Goal: Transaction & Acquisition: Purchase product/service

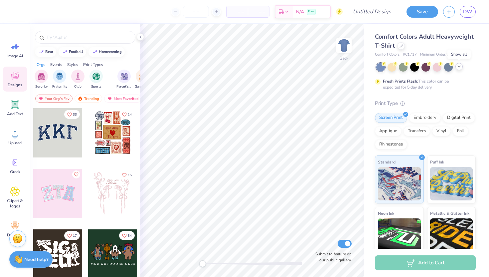
click at [460, 66] on icon at bounding box center [459, 66] width 5 height 5
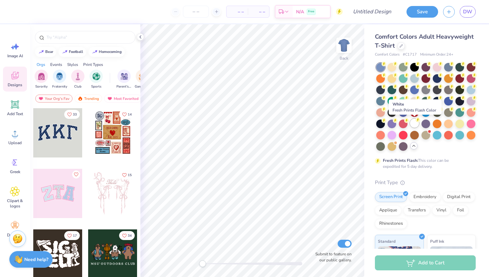
click at [416, 124] on div at bounding box center [414, 123] width 9 height 9
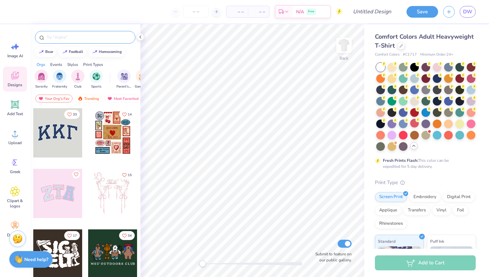
click at [66, 38] on input "text" at bounding box center [88, 37] width 85 height 7
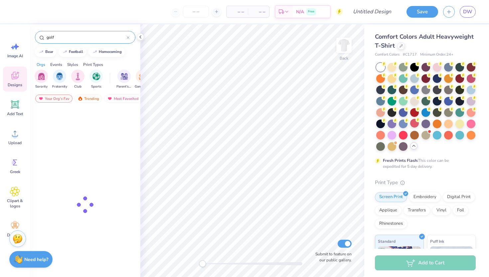
type input "golf"
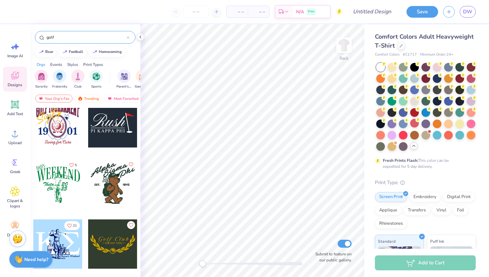
scroll to position [72, 0]
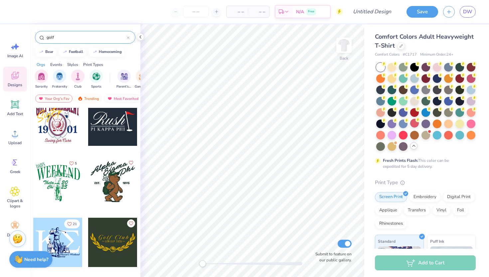
click at [110, 178] on div at bounding box center [112, 181] width 49 height 49
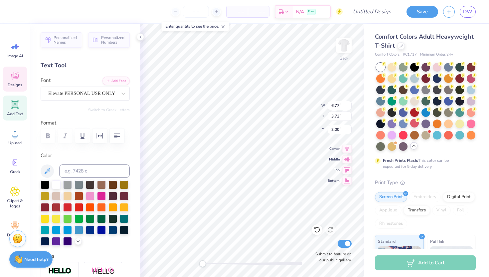
type input "4.53"
type input "7.33"
type input "6.30"
click at [16, 134] on icon at bounding box center [15, 133] width 10 height 10
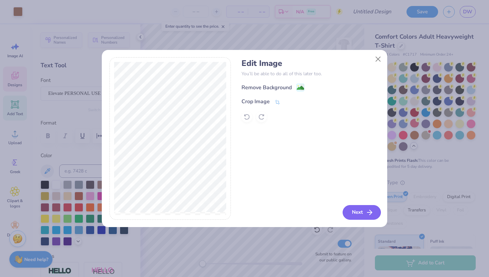
click at [361, 215] on button "Next" at bounding box center [362, 212] width 38 height 15
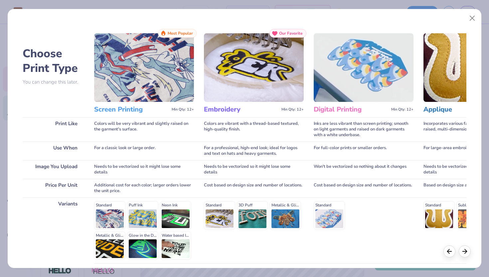
scroll to position [55, 0]
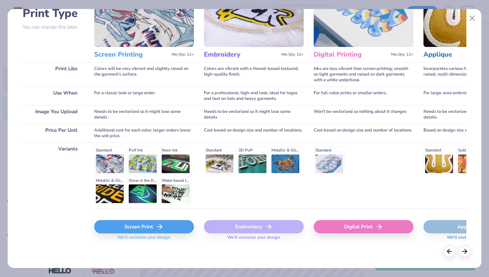
click at [171, 230] on div "Screen Print" at bounding box center [144, 226] width 100 height 13
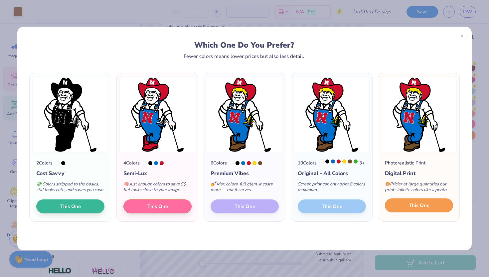
click at [419, 212] on button "This One" at bounding box center [419, 205] width 68 height 14
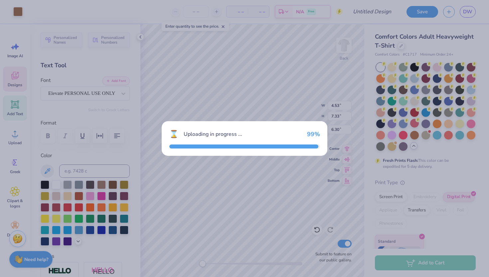
type input "12.88"
type input "18.00"
type input "3.50"
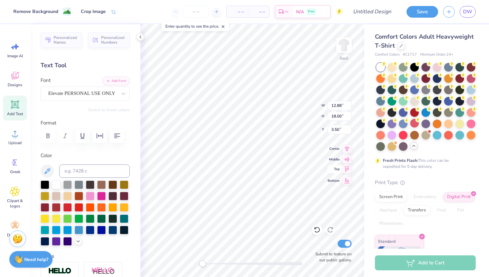
type input "7.71"
type input "10.78"
type input "5.36"
type input "8.19"
type input "5.58"
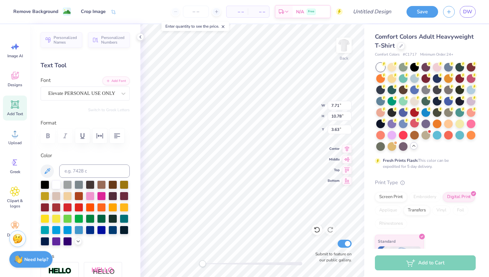
type input "2.70"
type input "3.31"
type input "8.43"
type input "6.20"
type input "8.66"
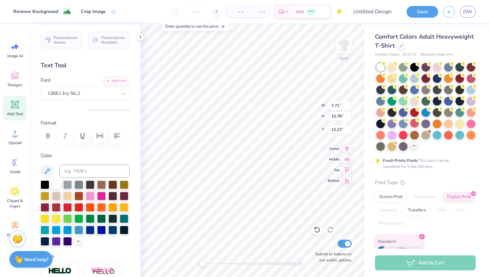
type input "6.03"
type input "6.62"
type input "9.25"
type input "6.77"
type input "3.73"
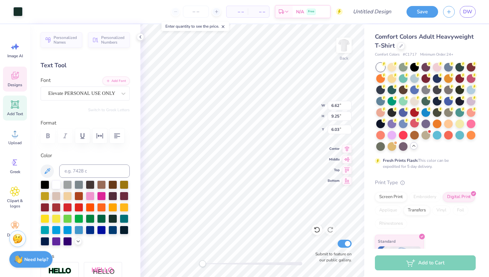
type input "3.00"
type textarea "A"
type textarea "P"
click at [106, 93] on div "Elevate PERSONAL USE ONLY" at bounding box center [83, 93] width 70 height 10
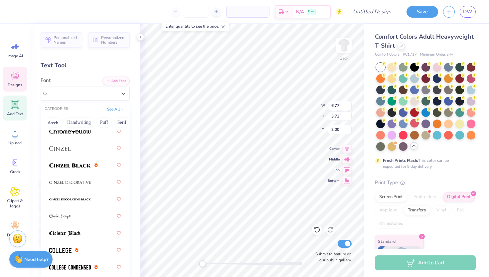
scroll to position [1172, 0]
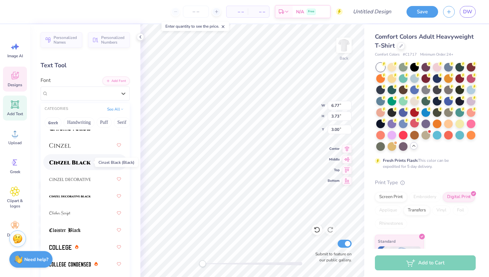
click at [69, 159] on span at bounding box center [70, 162] width 42 height 7
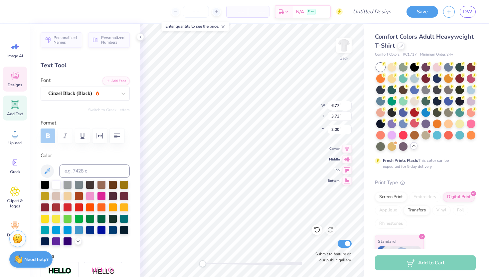
type textarea "PGM"
type input "6.50"
type input "3.39"
type input "3.31"
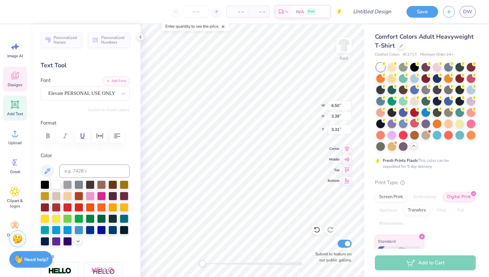
type textarea "S"
type textarea "G"
click at [108, 96] on div "Elevate PERSONAL USE ONLY" at bounding box center [83, 93] width 70 height 10
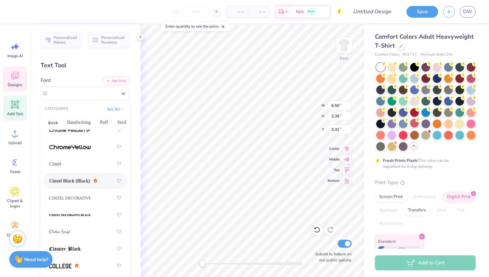
scroll to position [1152, 0]
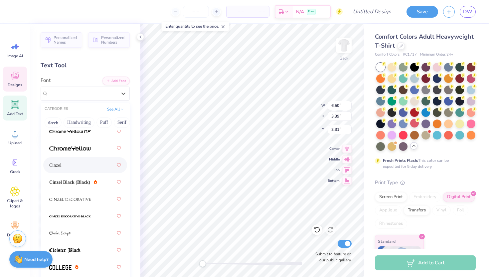
click at [86, 165] on div "Cinzel" at bounding box center [85, 165] width 72 height 12
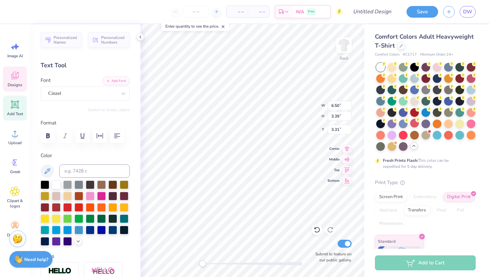
type textarea "G"
type input "5.20"
type input "3.02"
type input "3.00"
type textarea "P"
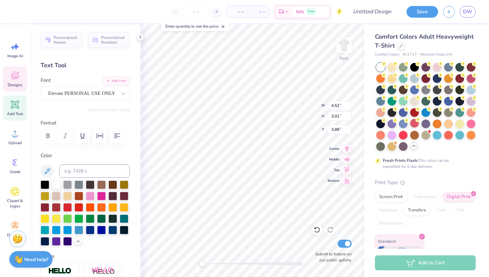
type input "5.20"
type input "3.02"
type input "3.00"
type input "3.90"
type input "5.20"
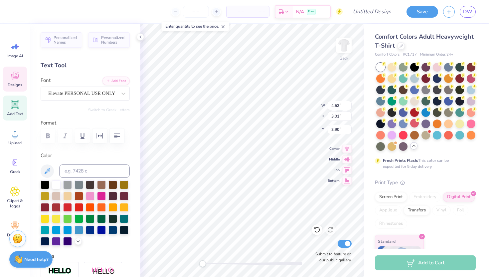
type input "3.02"
type input "3.00"
type input "4.52"
type input "3.01"
type input "3.90"
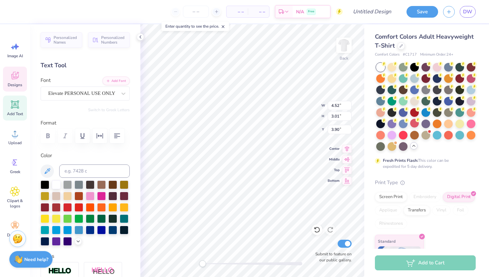
paste textarea "G"
type textarea "G"
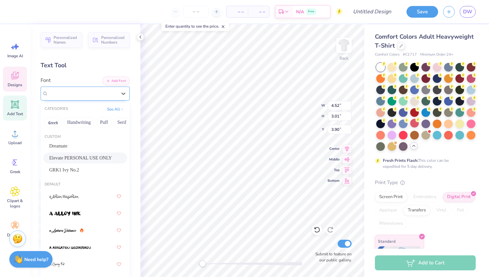
click at [106, 92] on div "Elevate PERSONAL USE ONLY" at bounding box center [83, 93] width 70 height 10
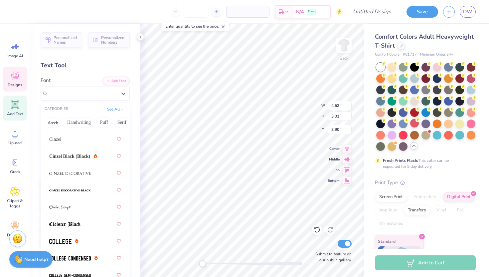
scroll to position [1176, 0]
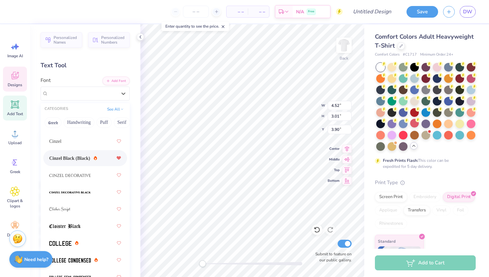
click at [118, 159] on icon at bounding box center [119, 157] width 4 height 3
click at [76, 160] on span "Cinzel Black (Black)" at bounding box center [69, 158] width 41 height 7
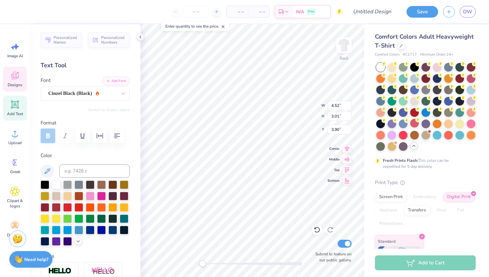
scroll to position [0, 0]
type textarea "Golf"
type textarea "P"
click at [120, 95] on icon at bounding box center [123, 93] width 7 height 7
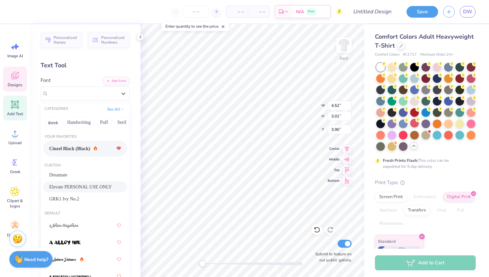
click at [90, 148] on span "Cinzel Black (Black)" at bounding box center [69, 148] width 41 height 7
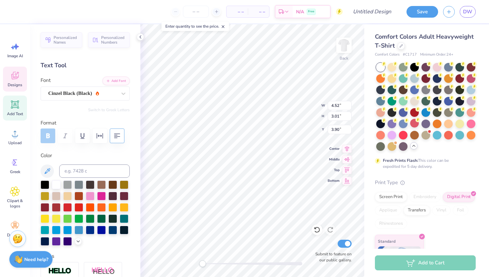
type textarea "Club"
type input "1.80"
type input "0.60"
type input "8.42"
type textarea "1"
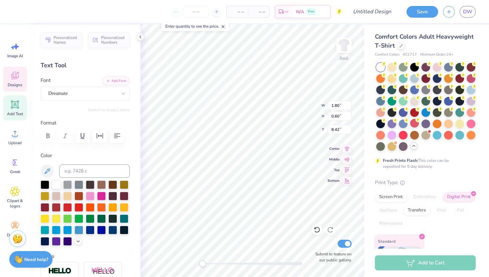
type textarea "2004"
type input "1.49"
type input "0.59"
type input "8.43"
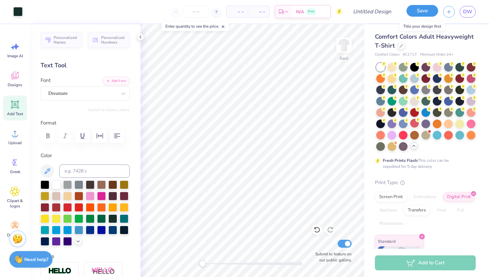
click at [416, 12] on button "Save" at bounding box center [423, 11] width 32 height 12
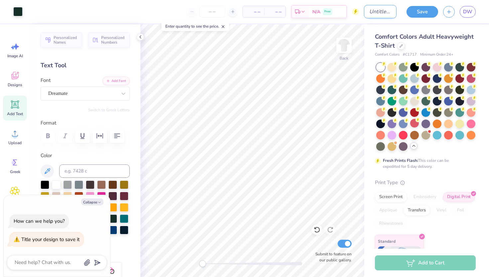
type textarea "x"
click at [367, 9] on input "Design Title" at bounding box center [380, 11] width 33 height 13
type input "P"
type textarea "x"
type input "PG"
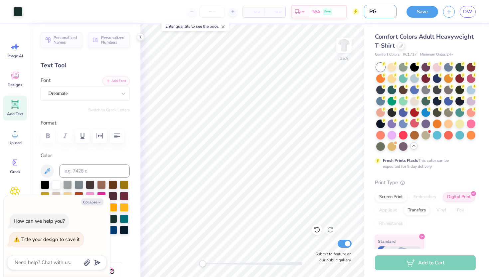
type textarea "x"
type input "PGM"
type textarea "x"
type input "PGM"
type textarea "x"
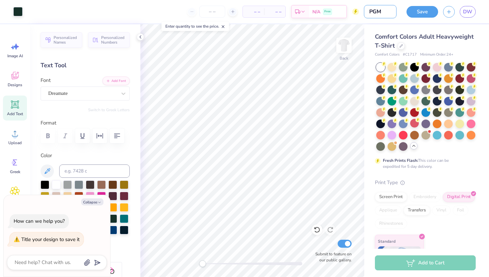
type input "PGM T"
type textarea "x"
type input "PGM T-"
type textarea "x"
type input "PGM T-S"
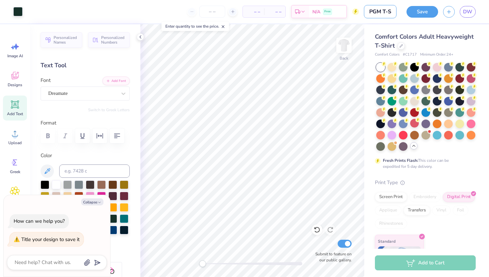
type textarea "x"
type input "PGM T-Sh"
type textarea "x"
type input "PGM T-Shi"
type textarea "x"
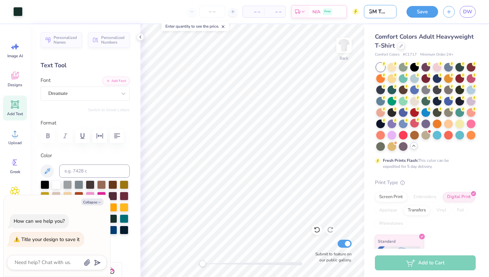
type input "PGM T-Shir"
type textarea "x"
type input "PGM T-Shirt"
type textarea "x"
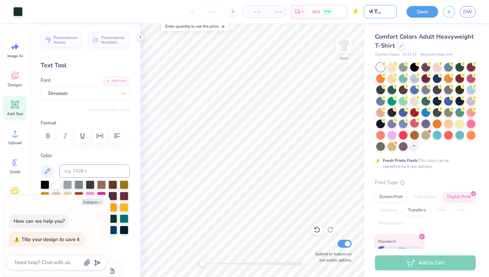
type input "PGM T-Shirt"
click at [342, 47] on img at bounding box center [344, 45] width 27 height 27
click at [345, 42] on img at bounding box center [344, 45] width 27 height 27
click at [16, 137] on circle at bounding box center [15, 136] width 5 height 5
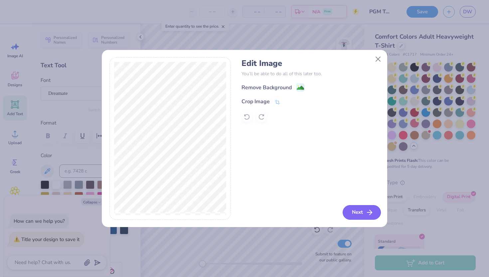
click at [358, 209] on button "Next" at bounding box center [362, 212] width 38 height 15
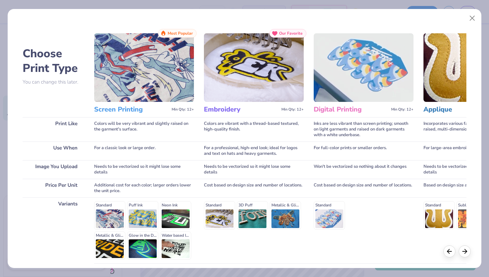
scroll to position [55, 0]
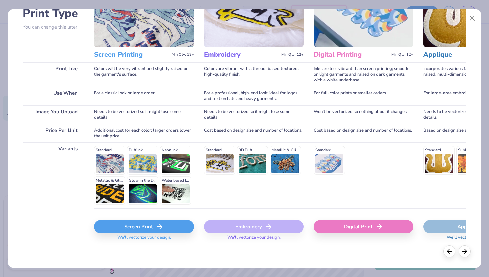
click at [143, 230] on div "Screen Print" at bounding box center [144, 226] width 100 height 13
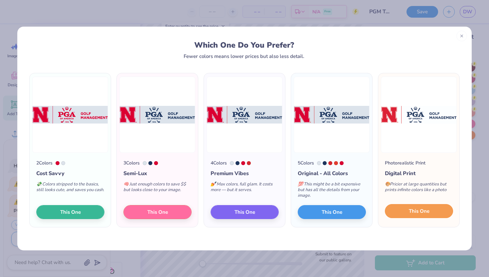
click at [413, 209] on span "This One" at bounding box center [419, 211] width 21 height 8
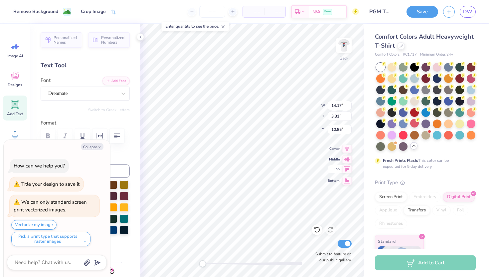
type textarea "x"
type input "6.80"
type input "1.59"
type input "12.57"
type textarea "x"
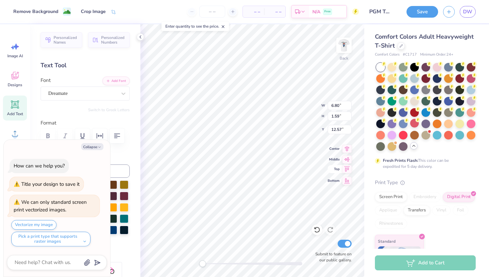
type input "4.89"
type input "1.14"
type input "4.46"
click at [347, 49] on img at bounding box center [344, 45] width 27 height 27
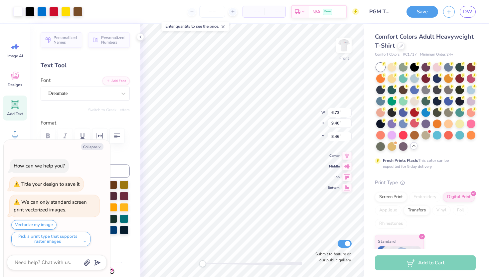
click at [347, 49] on img at bounding box center [344, 45] width 13 height 13
click at [317, 230] on icon at bounding box center [317, 229] width 7 height 7
click at [332, 231] on icon at bounding box center [330, 229] width 7 height 7
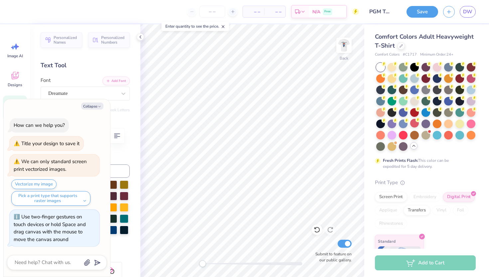
click at [181, 264] on div "Back Submit to feature on our public gallery." at bounding box center [252, 150] width 224 height 253
click at [422, 14] on button "Save" at bounding box center [423, 11] width 32 height 12
click at [100, 107] on polyline "button" at bounding box center [100, 106] width 2 height 1
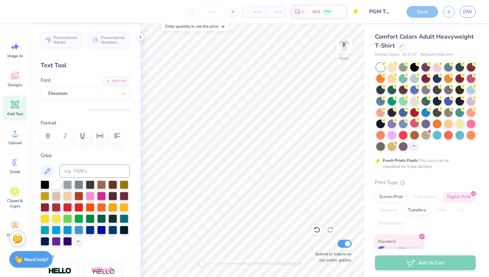
type textarea "x"
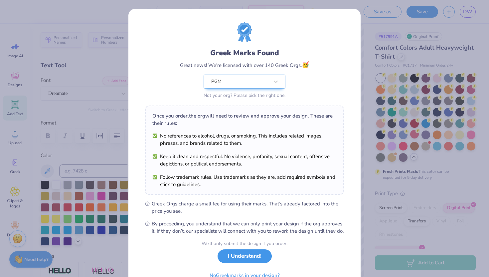
click at [249, 258] on button "I Understand!" at bounding box center [245, 256] width 54 height 14
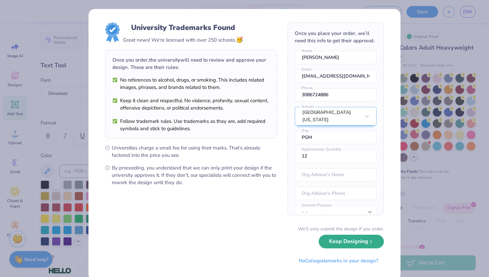
click at [330, 243] on button "Keep Designing" at bounding box center [351, 242] width 65 height 14
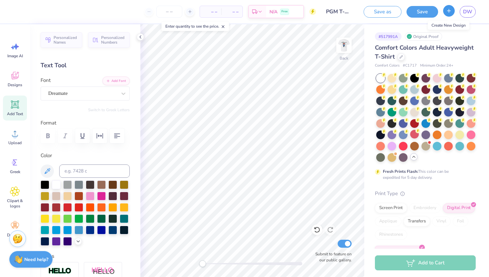
click at [451, 12] on icon "button" at bounding box center [449, 11] width 6 height 6
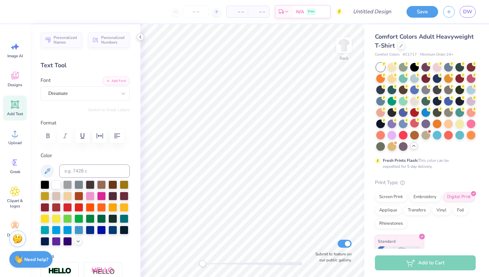
click at [140, 39] on icon at bounding box center [140, 36] width 5 height 5
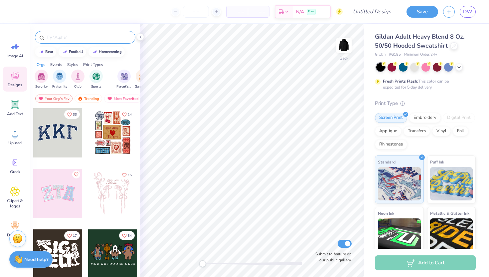
click at [77, 40] on div at bounding box center [85, 37] width 101 height 13
click at [72, 39] on input "text" at bounding box center [88, 37] width 85 height 7
type input "golf"
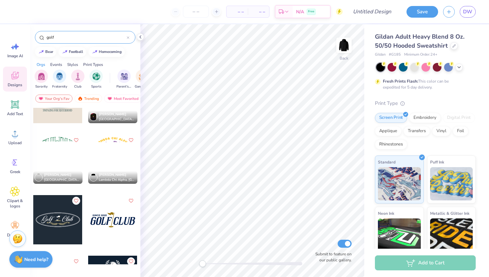
scroll to position [455, 0]
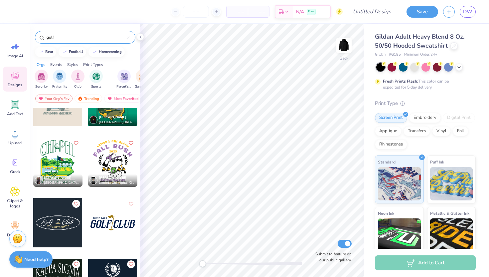
click at [52, 156] on div at bounding box center [57, 161] width 49 height 49
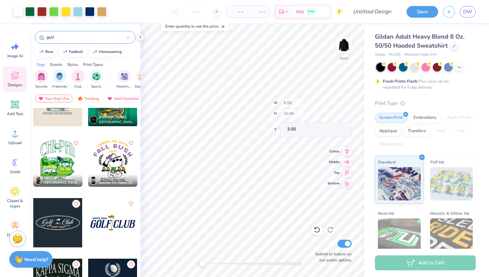
type input "8.49"
type input "4.25"
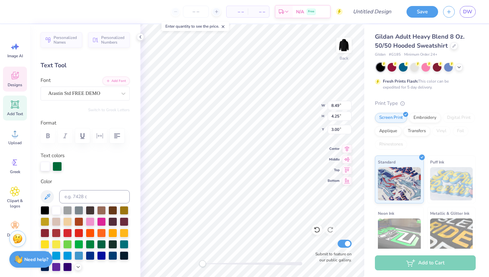
scroll to position [0, 0]
type textarea "C"
type textarea "UNL PGM"
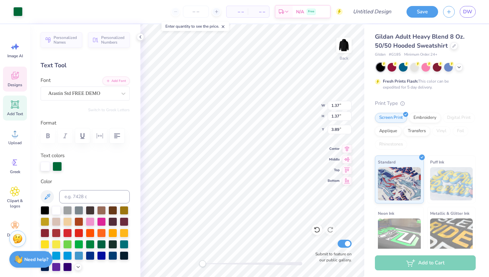
type input "8.50"
type input "4.25"
type input "3.00"
type textarea "UNL PGM"
type input "1.37"
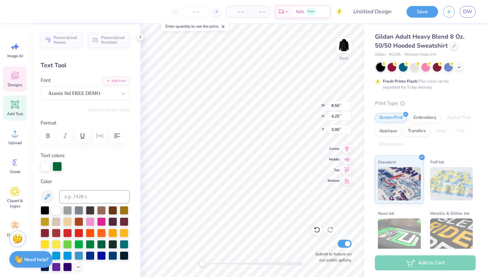
type input "1.37"
type input "3.89"
type input "1.17"
type input "1.15"
type input "3.95"
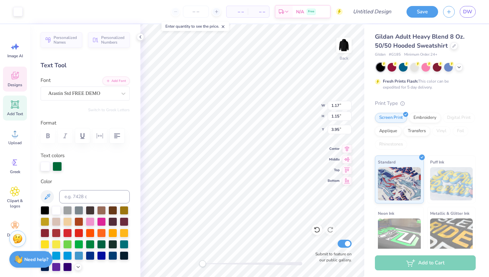
type input "8.50"
type input "4.25"
type input "3.00"
type input "1.17"
type input "1.15"
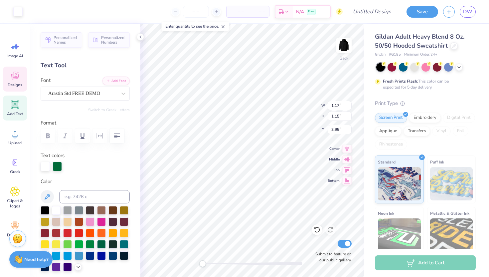
type input "3.95"
type input "1.37"
type input "3.84"
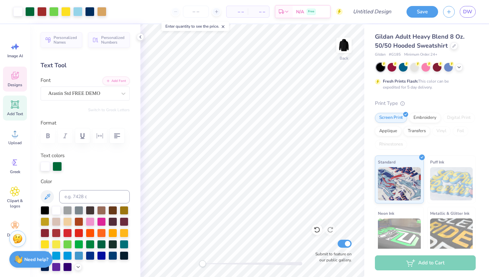
click at [18, 74] on icon at bounding box center [15, 76] width 10 height 10
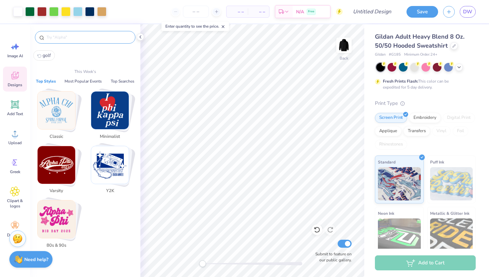
click at [68, 37] on input "text" at bounding box center [88, 37] width 85 height 7
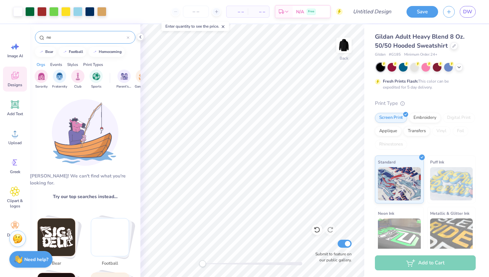
type input "n"
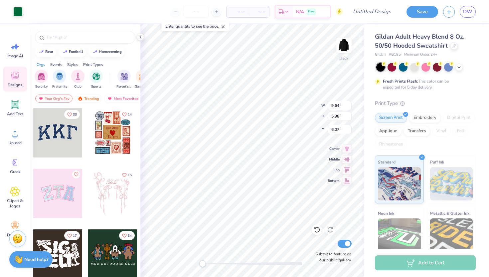
type input "9.64"
type input "5.98"
type input "6.07"
type input "8.46"
type input "4.56"
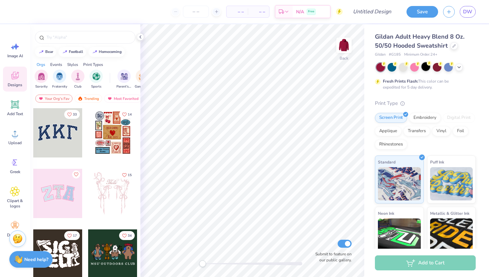
click at [425, 69] on div at bounding box center [426, 66] width 9 height 9
click at [96, 39] on input "text" at bounding box center [88, 37] width 85 height 7
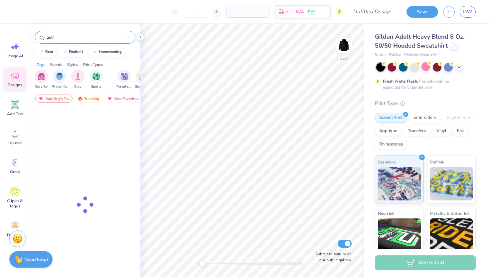
type input "golf"
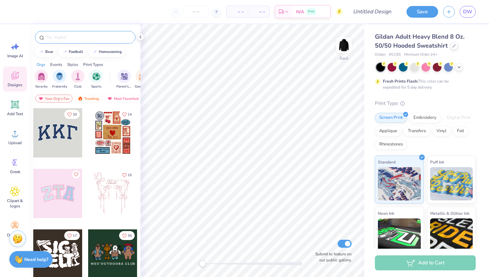
click at [59, 39] on input "text" at bounding box center [88, 37] width 85 height 7
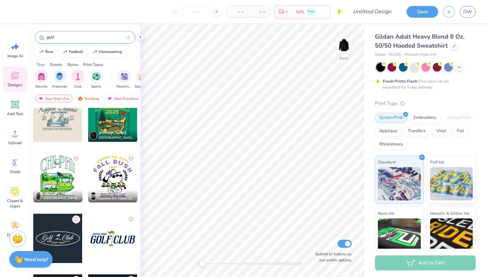
scroll to position [448, 0]
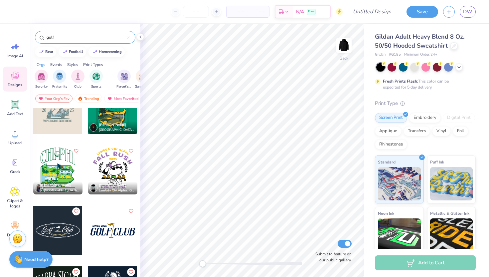
type input "golf"
click at [65, 161] on div at bounding box center [57, 169] width 49 height 49
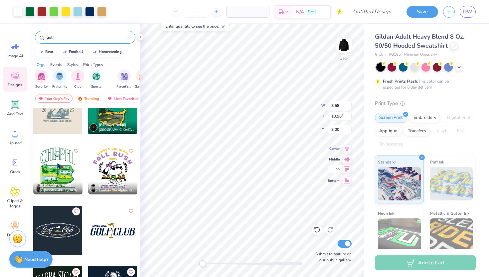
drag, startPoint x: 412, startPoint y: 69, endPoint x: 332, endPoint y: 173, distance: 131.4
click at [412, 69] on div at bounding box center [414, 67] width 9 height 9
click at [460, 68] on icon at bounding box center [459, 66] width 5 height 5
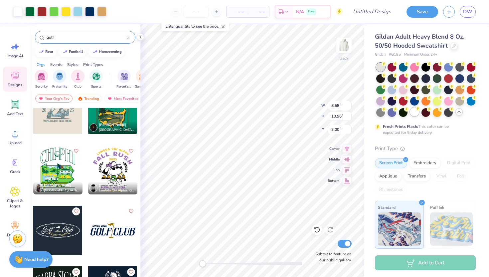
click at [416, 117] on div "Fresh Prints Flash: This color can be expedited for 5 day delivery." at bounding box center [425, 99] width 101 height 73
click at [416, 117] on div at bounding box center [426, 90] width 100 height 54
click at [415, 113] on div at bounding box center [414, 112] width 9 height 9
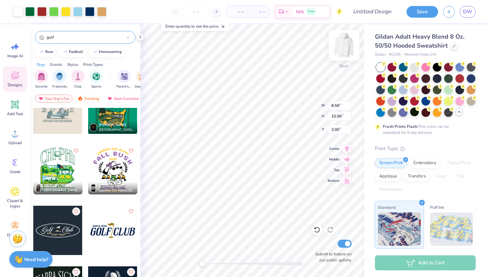
click at [342, 45] on img at bounding box center [344, 45] width 27 height 27
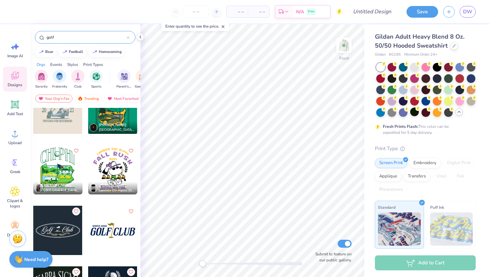
click at [40, 172] on div at bounding box center [57, 169] width 49 height 49
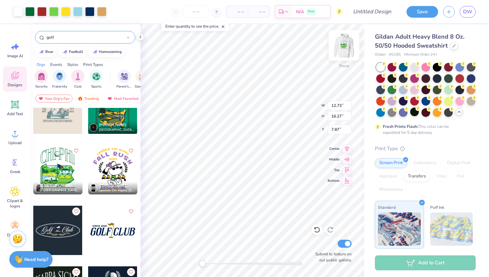
click at [341, 48] on img at bounding box center [344, 45] width 27 height 27
type input "10.51"
type input "13.43"
type input "0.54"
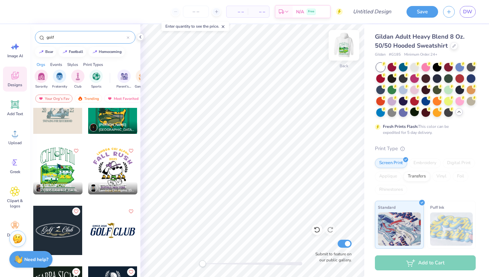
click at [346, 48] on img at bounding box center [344, 45] width 27 height 27
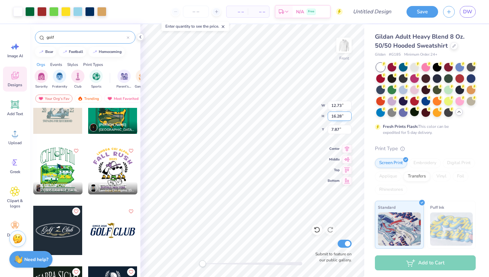
click at [348, 115] on input "16.28" at bounding box center [340, 116] width 24 height 9
click at [348, 115] on input "16.29" at bounding box center [340, 116] width 24 height 9
click at [348, 115] on input "16.3" at bounding box center [340, 116] width 24 height 9
click at [348, 115] on input "16.31" at bounding box center [340, 116] width 24 height 9
click at [348, 115] on input "16.32" at bounding box center [340, 116] width 24 height 9
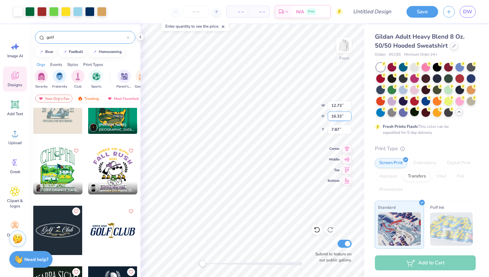
click at [348, 115] on input "16.33" at bounding box center [340, 116] width 24 height 9
click at [348, 115] on input "16.34" at bounding box center [340, 116] width 24 height 9
click at [348, 115] on input "16.35" at bounding box center [340, 116] width 24 height 9
click at [348, 115] on input "16.36" at bounding box center [340, 116] width 24 height 9
click at [348, 115] on input "16.37" at bounding box center [340, 116] width 24 height 9
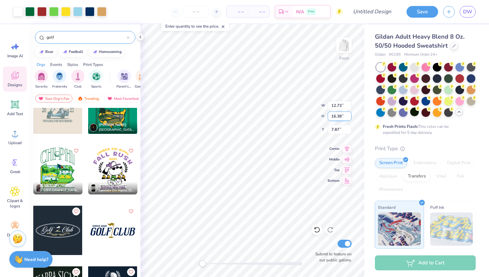
click at [348, 115] on input "16.38" at bounding box center [340, 116] width 24 height 9
click at [348, 115] on input "16.39" at bounding box center [340, 116] width 24 height 9
click at [348, 115] on input "16.4" at bounding box center [340, 116] width 24 height 9
click at [348, 115] on input "16.41" at bounding box center [340, 116] width 24 height 9
click at [348, 115] on input "16.42" at bounding box center [340, 116] width 24 height 9
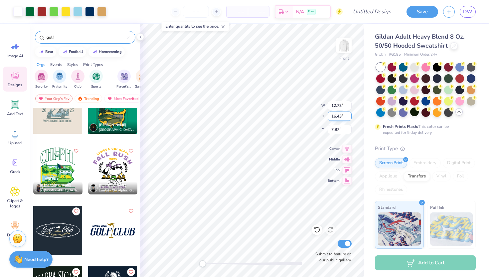
click at [348, 115] on input "16.43" at bounding box center [340, 116] width 24 height 9
click at [348, 115] on input "16.44" at bounding box center [340, 116] width 24 height 9
click at [336, 116] on input "16.44" at bounding box center [340, 116] width 24 height 9
type input "18.44"
type input "14.08"
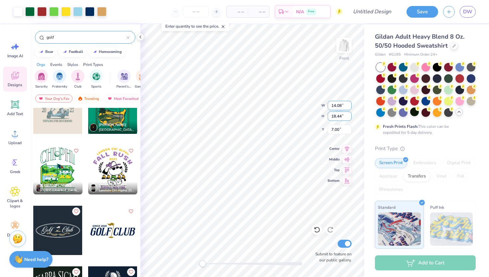
type input "18.00"
type input "7.00"
click at [336, 116] on input "18.00" at bounding box center [340, 116] width 24 height 9
type input "16.00"
type input "12.52"
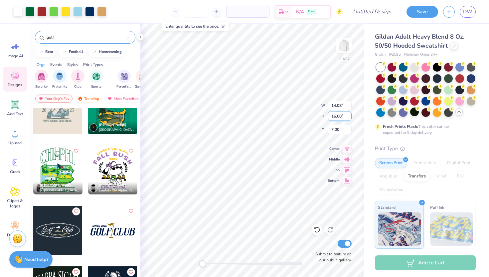
type input "8.00"
click at [346, 158] on icon at bounding box center [348, 158] width 6 height 4
click at [348, 148] on icon at bounding box center [347, 148] width 4 height 6
click at [348, 168] on icon at bounding box center [347, 169] width 9 height 8
type input "8.29"
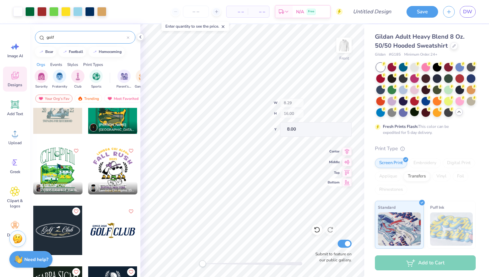
type input "2.77"
type input "18.03"
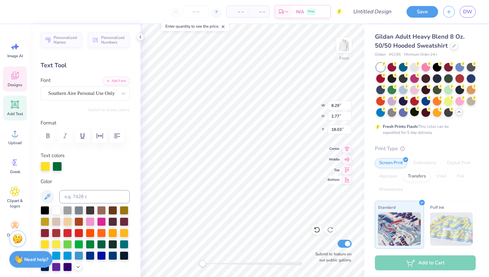
type textarea "F"
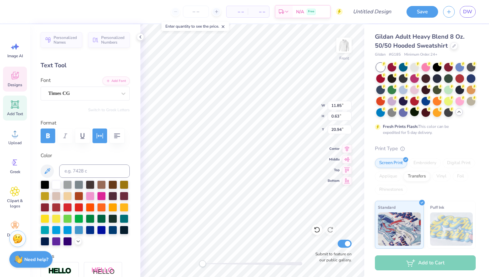
scroll to position [0, 1]
type textarea "GOLF CLUB"
type input "19.21"
type input "12.39"
type input "6.20"
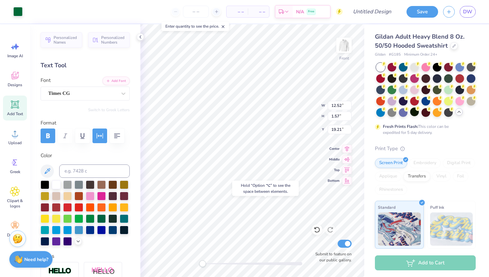
type input "6.04"
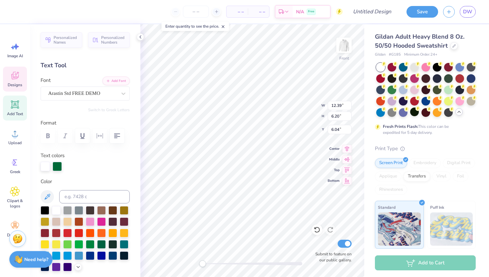
scroll to position [0, 0]
type textarea "C"
type textarea "UNL PGM"
type input "2.00"
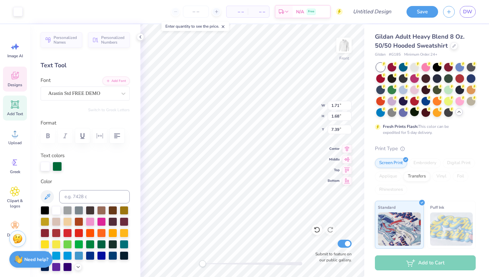
type input "2.00"
type input "7.30"
type textarea "UNL PGM"
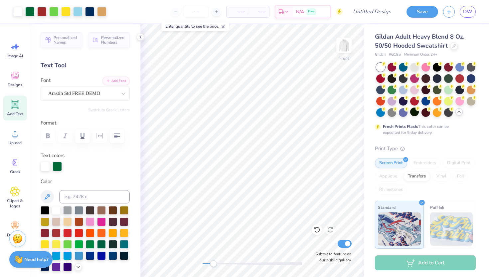
click at [213, 269] on div "Front Submit to feature on our public gallery." at bounding box center [252, 150] width 224 height 253
click at [16, 138] on div "Upload" at bounding box center [15, 136] width 24 height 25
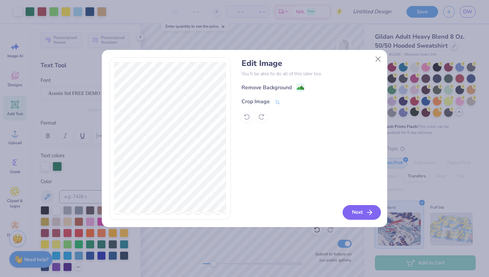
click at [357, 209] on button "Next" at bounding box center [362, 212] width 38 height 15
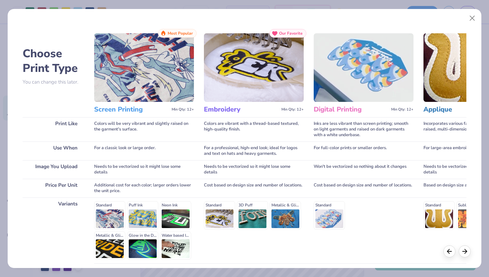
scroll to position [55, 0]
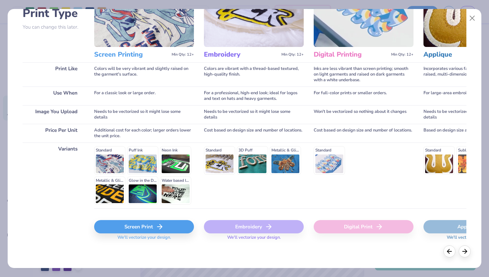
click at [152, 229] on div "Screen Print" at bounding box center [144, 226] width 100 height 13
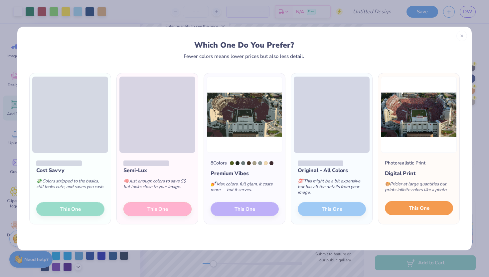
click at [421, 207] on span "This One" at bounding box center [419, 208] width 21 height 8
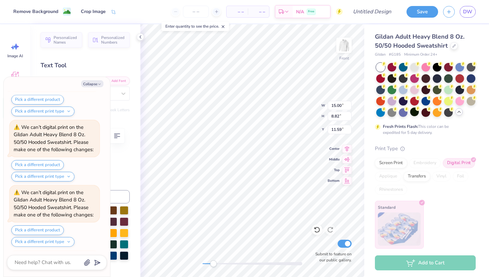
scroll to position [124, 0]
click at [85, 84] on button "Collapse" at bounding box center [92, 83] width 22 height 7
type textarea "x"
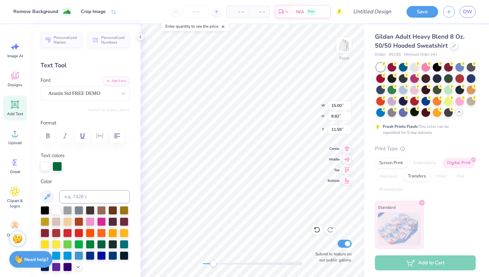
type input "5.60"
type input "3.29"
type input "17.93"
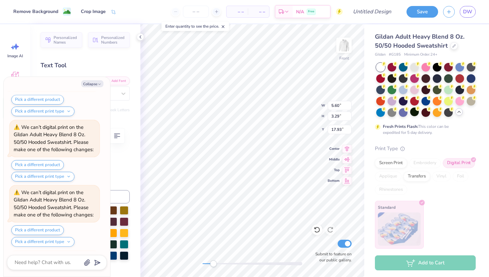
scroll to position [255, 0]
type textarea "x"
type input "5.09"
type input "2.99"
type input "13.01"
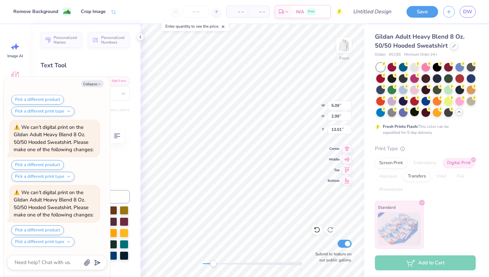
scroll to position [385, 0]
type textarea "x"
type input "1.16"
type input "1.40"
type input "12.00"
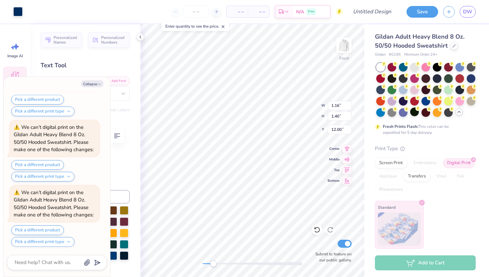
type textarea "x"
type input "12.41"
type input "6.20"
type input "6.04"
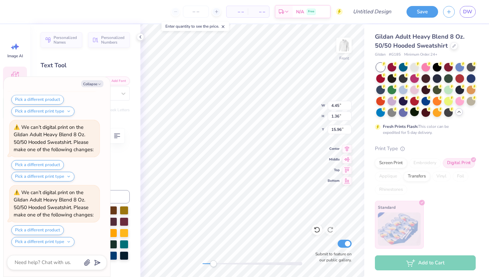
type textarea "x"
type textarea "G"
type textarea "x"
type textarea "GB"
type textarea "x"
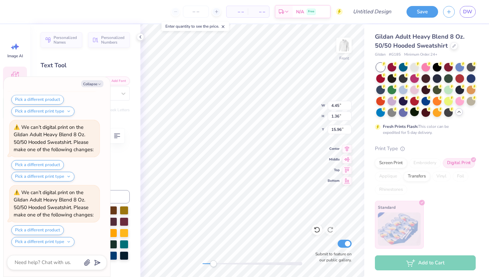
type textarea "GBR"
type textarea "x"
type textarea "GB"
type textarea "x"
type textarea "G"
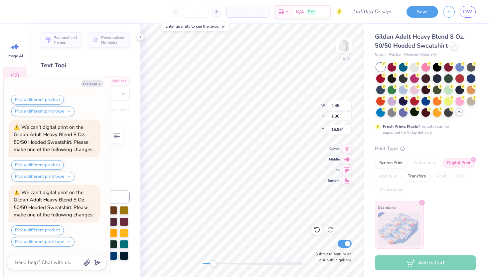
type textarea "x"
click at [93, 84] on button "Collapse" at bounding box center [92, 83] width 22 height 7
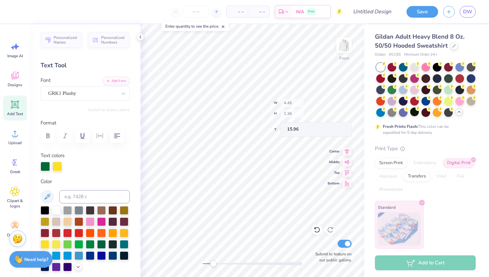
scroll to position [516, 0]
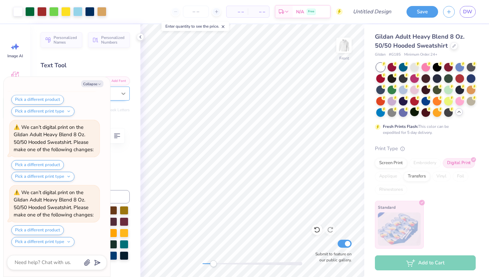
click at [120, 96] on div at bounding box center [124, 94] width 12 height 12
click at [116, 60] on div "Personalized Names Personalized Numbers Text Tool Add Font Font option GRK1 Plu…" at bounding box center [85, 150] width 111 height 253
click at [96, 81] on button "Collapse" at bounding box center [92, 83] width 22 height 7
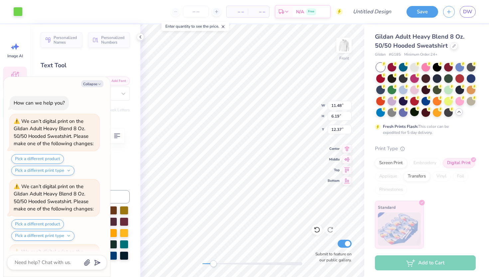
scroll to position [581, 0]
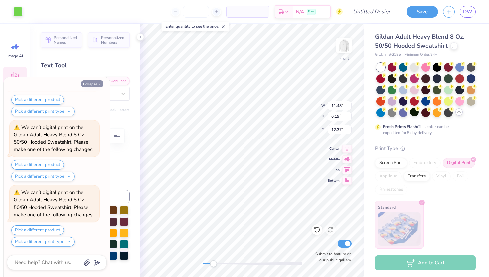
click at [102, 81] on button "Collapse" at bounding box center [92, 83] width 22 height 7
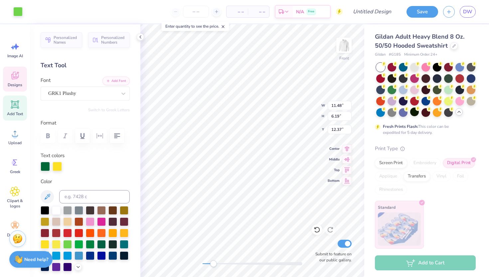
click at [93, 113] on div "Personalized Names Personalized Numbers Text Tool Add Font Font GRK1 Plushy Swi…" at bounding box center [85, 150] width 111 height 253
click at [107, 92] on div "GRK1 Plushy" at bounding box center [83, 93] width 70 height 10
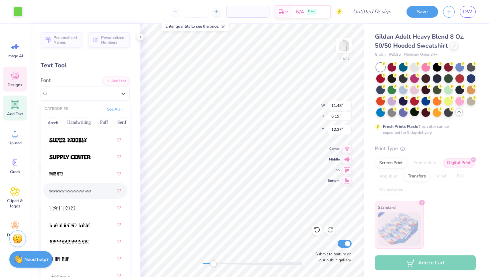
scroll to position [4733, 0]
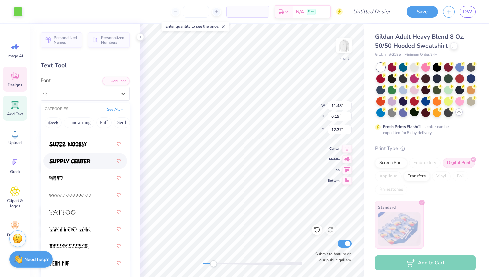
click at [82, 158] on span at bounding box center [70, 161] width 42 height 7
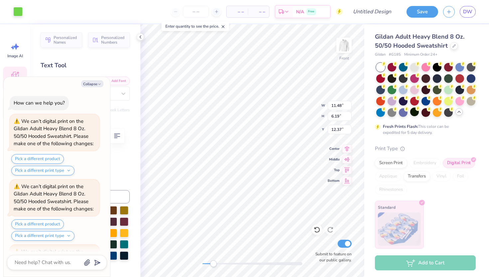
scroll to position [646, 0]
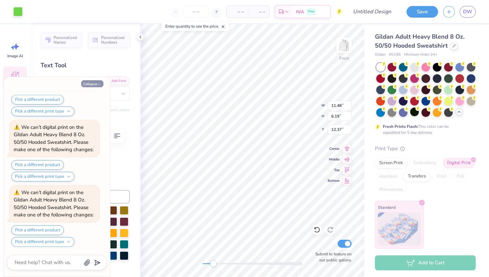
click at [88, 84] on button "Collapse" at bounding box center [92, 83] width 22 height 7
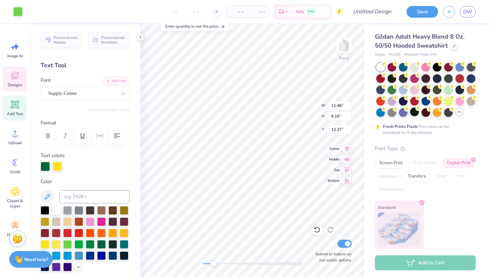
click at [18, 107] on icon at bounding box center [15, 105] width 8 height 8
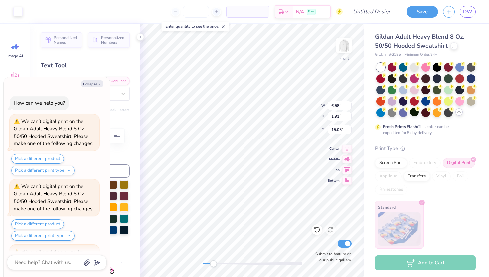
type textarea "x"
type input "6.58"
type input "1.91"
type input "15.05"
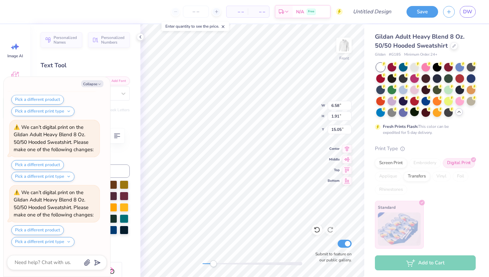
type textarea "x"
type textarea "TEX"
type textarea "x"
type textarea "TE"
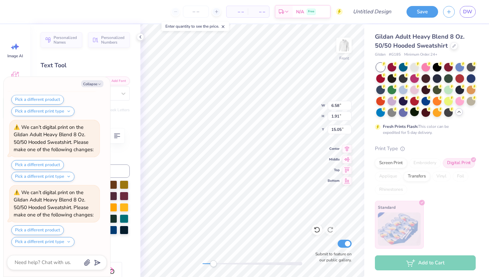
type textarea "x"
type textarea "T"
type textarea "x"
type textarea "G"
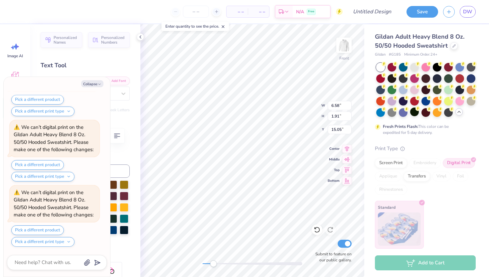
type textarea "x"
type textarea "GB"
type textarea "x"
type textarea "GBR"
type textarea "x"
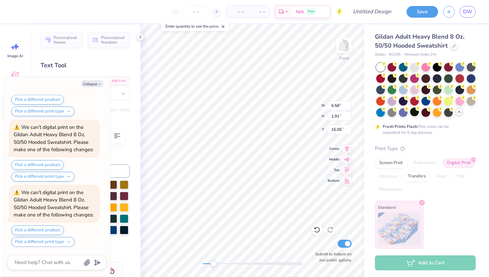
type input "11.48"
type input "6.19"
type input "12.41"
type textarea "x"
type input "5.09"
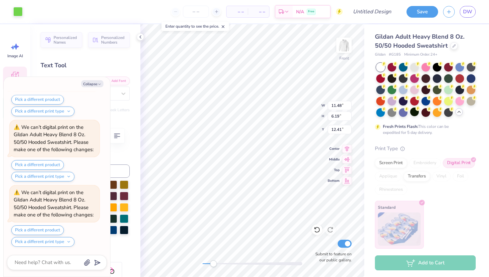
type input "1.91"
type input "15.05"
type textarea "x"
type input "3.67"
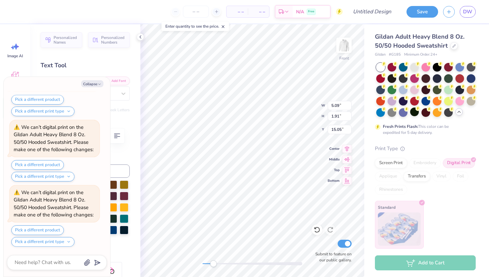
type input "1.37"
type input "16.00"
type textarea "x"
type input "11.48"
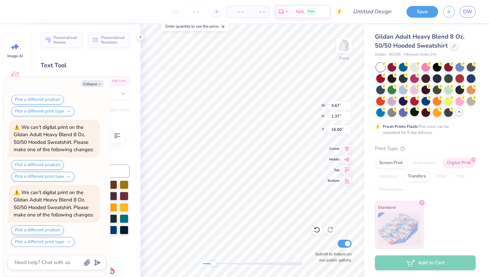
type input "6.19"
type input "12.41"
type textarea "x"
type input "3.67"
type input "1.37"
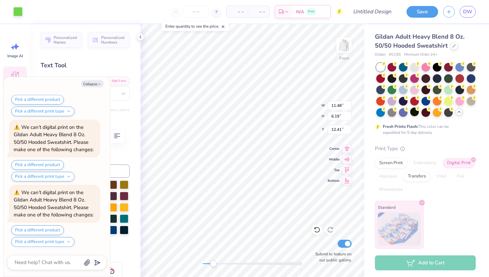
type input "16.00"
type textarea "x"
type input "11.48"
type input "6.19"
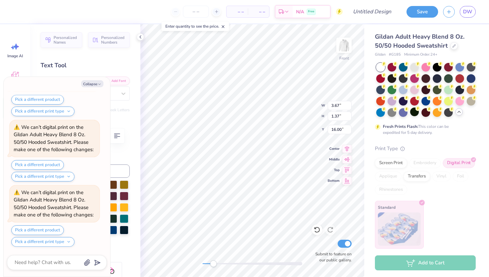
type input "12.41"
type textarea "x"
type input "3.67"
type input "1.37"
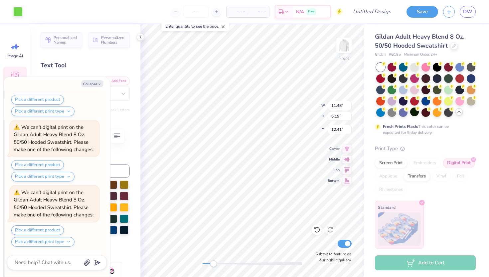
type input "16.00"
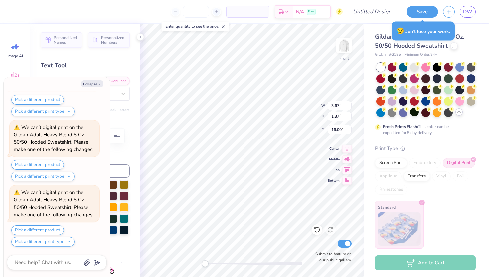
drag, startPoint x: 211, startPoint y: 263, endPoint x: 205, endPoint y: 263, distance: 6.3
click at [205, 263] on div "Accessibility label" at bounding box center [205, 263] width 7 height 7
type textarea "x"
